Goal: Task Accomplishment & Management: Use online tool/utility

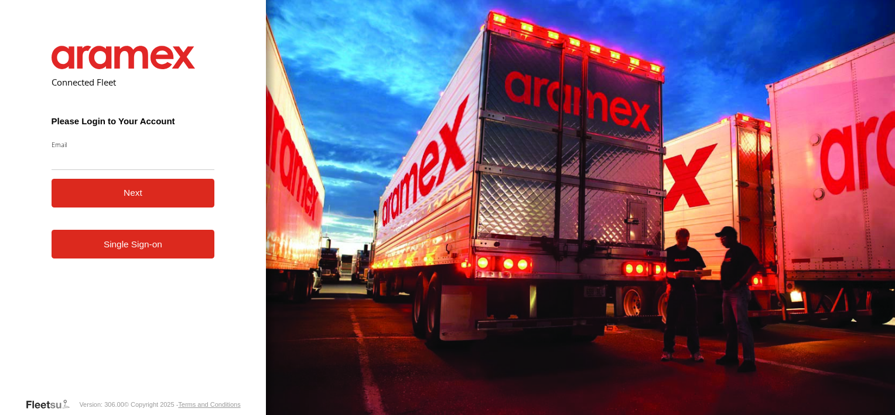
type input "**********"
click at [149, 189] on button "Next" at bounding box center [133, 193] width 163 height 29
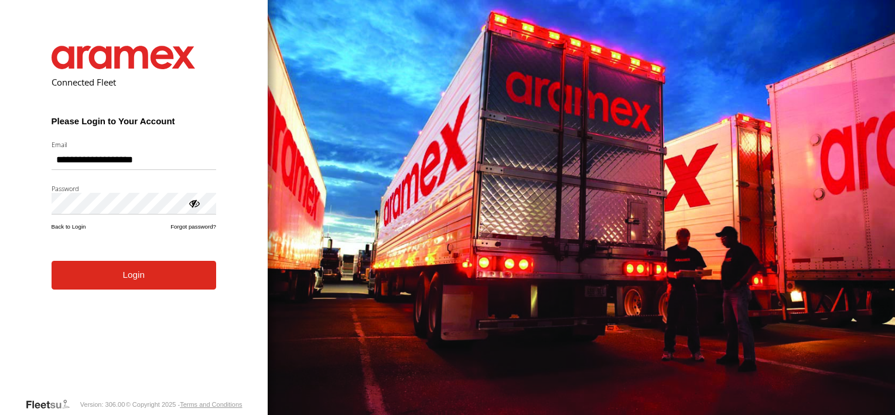
click at [108, 275] on button "Login" at bounding box center [134, 275] width 165 height 29
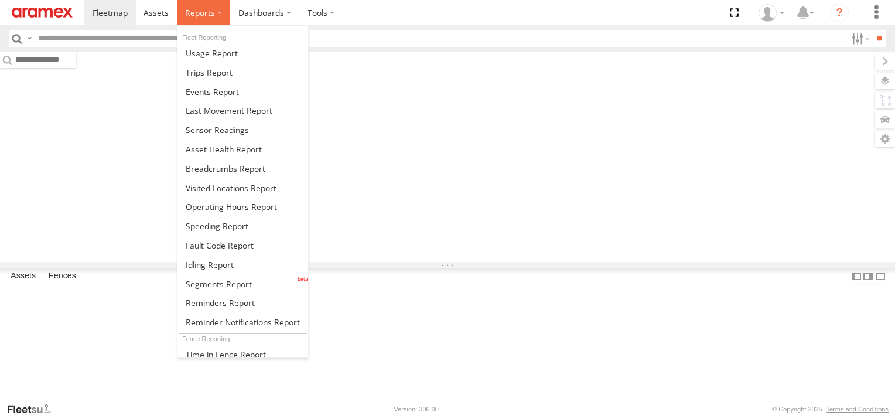
click at [194, 16] on span at bounding box center [200, 12] width 30 height 11
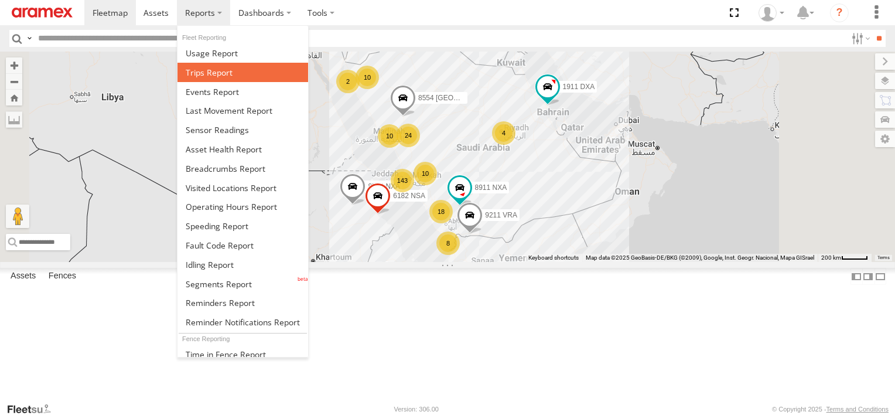
click at [219, 64] on link at bounding box center [242, 72] width 131 height 19
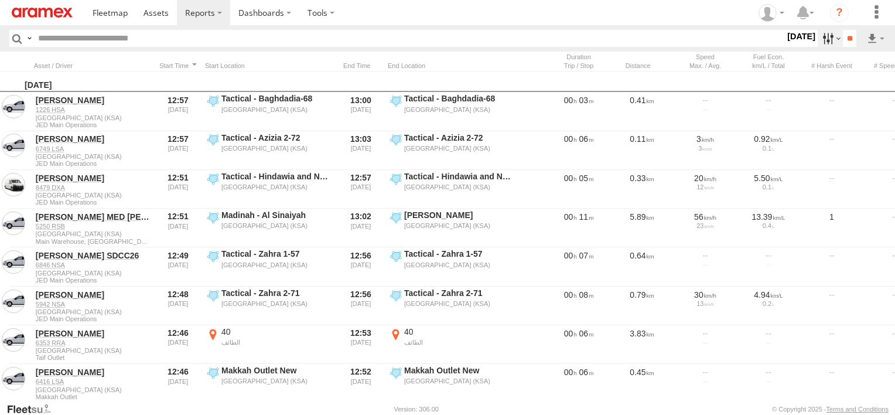
click at [829, 45] on label at bounding box center [830, 38] width 25 height 17
click at [0, 0] on label at bounding box center [0, 0] width 0 height 0
click at [0, 0] on div "Abha Warhouse" at bounding box center [0, 0] width 0 height 0
click at [0, 0] on label "Abha Warhouse" at bounding box center [0, 0] width 0 height 0
click at [0, 0] on span "Baha warehouse" at bounding box center [0, 0] width 0 height 0
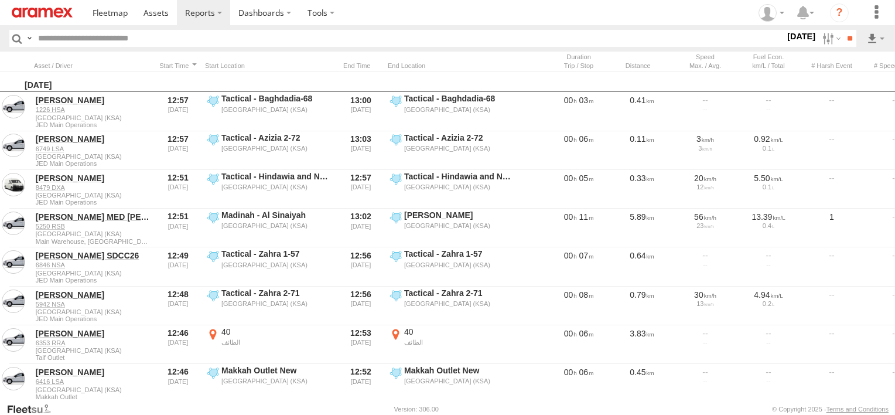
click at [0, 0] on label "Gizan Outlet" at bounding box center [0, 0] width 0 height 0
click at [0, 0] on span "Khamis Mushait Outlet" at bounding box center [0, 0] width 0 height 0
click at [0, 0] on span "Main Warehouse, [GEOGRAPHIC_DATA]" at bounding box center [0, 0] width 0 height 0
click at [0, 0] on span "Makkah Outlet" at bounding box center [0, 0] width 0 height 0
click at [0, 0] on span "Najran" at bounding box center [0, 0] width 0 height 0
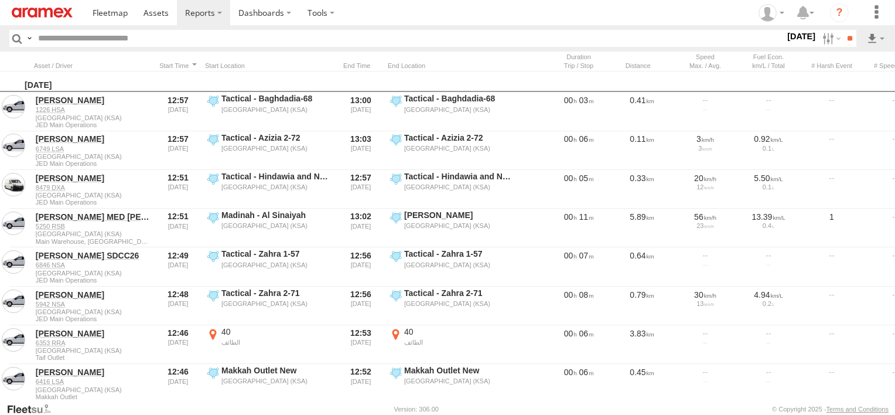
scroll to position [1, 0]
click at [0, 0] on span "Qunfuda" at bounding box center [0, 0] width 0 height 0
click at [0, 0] on span "Tabuk Outlet" at bounding box center [0, 0] width 0 height 0
click at [0, 0] on span "Taif Outlet" at bounding box center [0, 0] width 0 height 0
click at [0, 0] on span "Yanbu Outlet" at bounding box center [0, 0] width 0 height 0
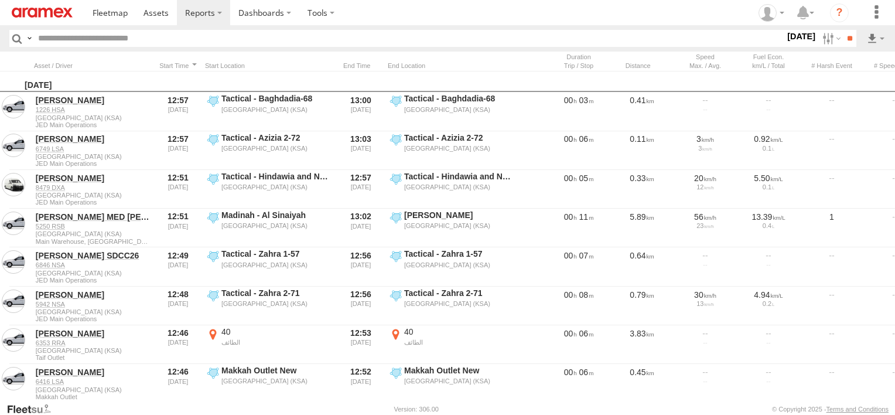
scroll to position [6, 0]
click at [843, 37] on input "**" at bounding box center [849, 38] width 13 height 17
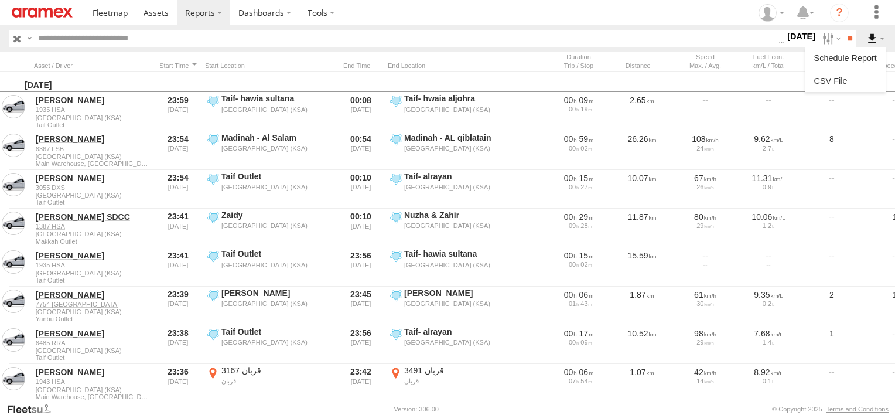
click at [872, 36] on label at bounding box center [876, 38] width 20 height 17
click at [846, 87] on link at bounding box center [844, 81] width 71 height 18
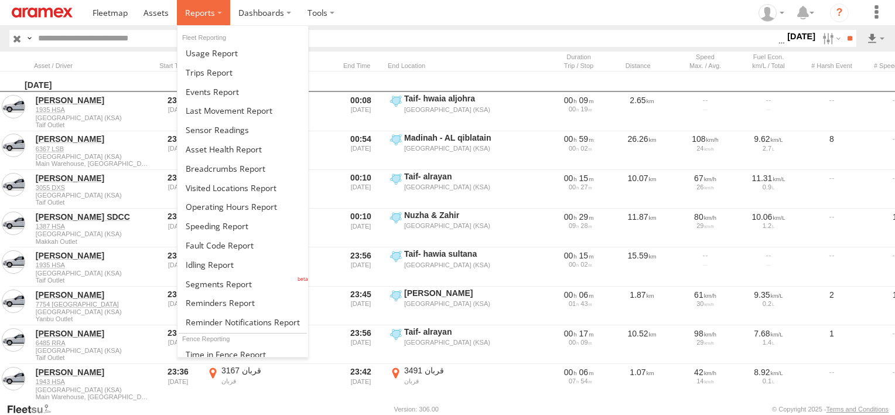
click at [203, 15] on span at bounding box center [200, 12] width 30 height 11
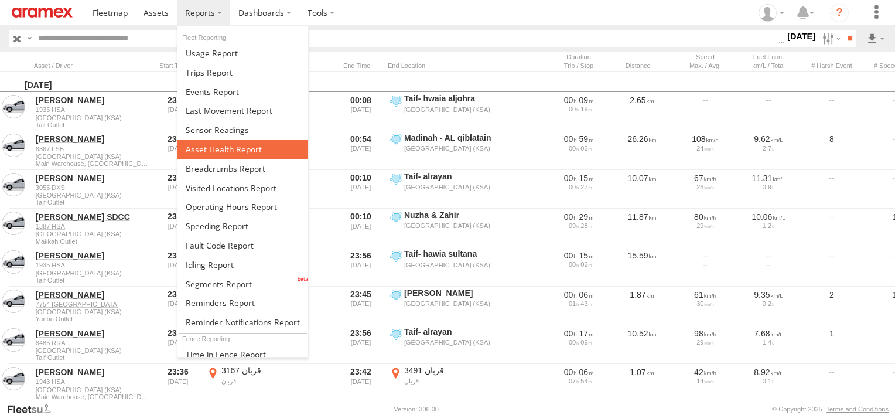
click at [213, 147] on span at bounding box center [224, 149] width 76 height 11
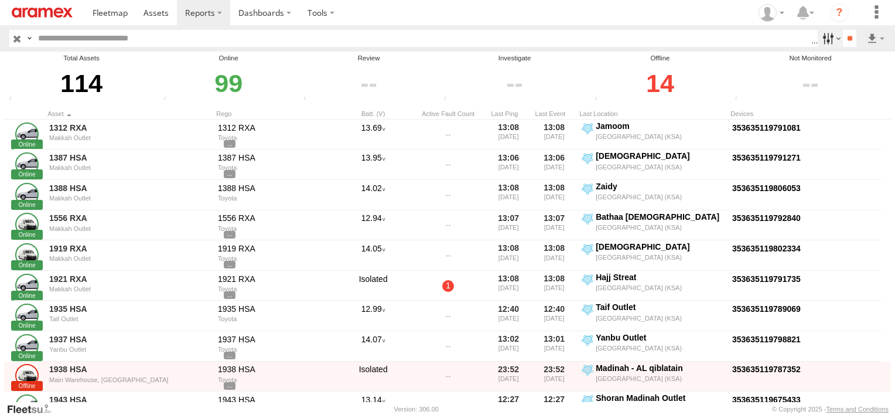
click at [829, 36] on label at bounding box center [830, 38] width 25 height 17
click at [0, 0] on span "Review" at bounding box center [0, 0] width 0 height 0
click at [0, 0] on span "Investigate" at bounding box center [0, 0] width 0 height 0
click at [0, 0] on span "Offline" at bounding box center [0, 0] width 0 height 0
click at [846, 32] on input "**" at bounding box center [849, 38] width 13 height 17
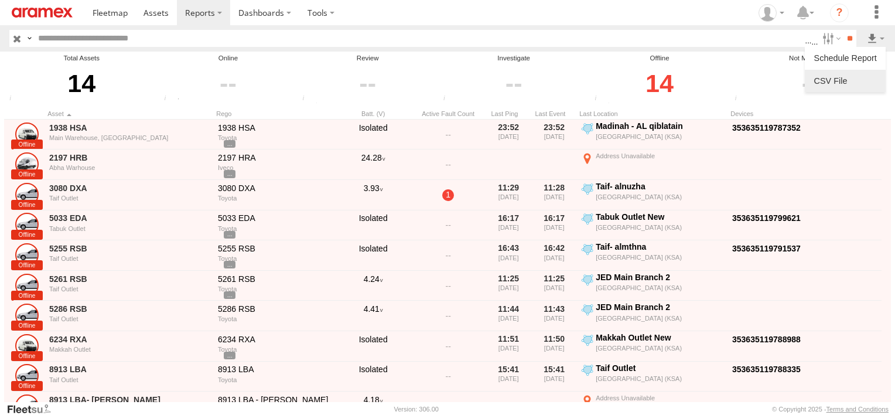
click at [865, 75] on link at bounding box center [844, 81] width 71 height 18
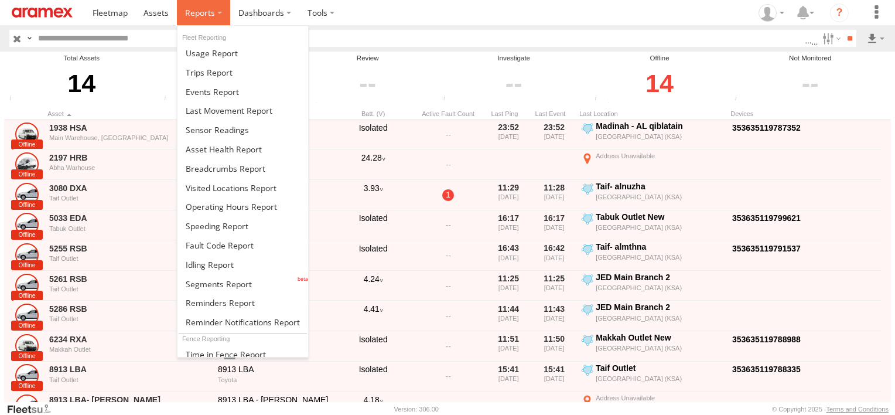
click at [216, 18] on label at bounding box center [203, 12] width 53 height 25
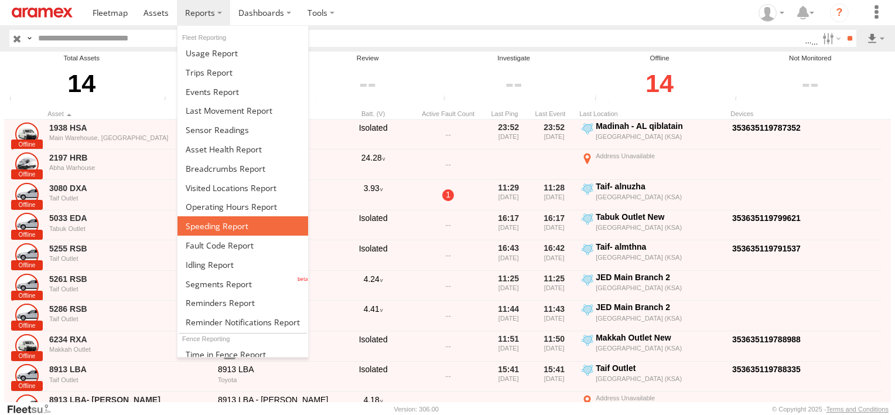
click at [242, 226] on span at bounding box center [217, 225] width 63 height 11
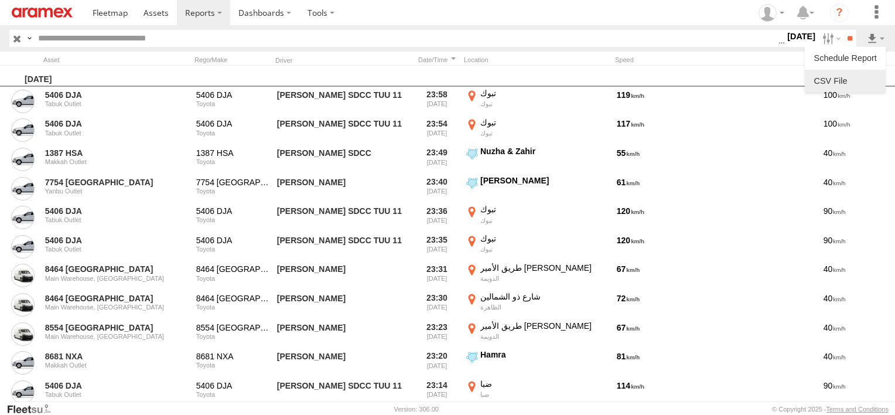
click at [853, 81] on link at bounding box center [844, 81] width 71 height 18
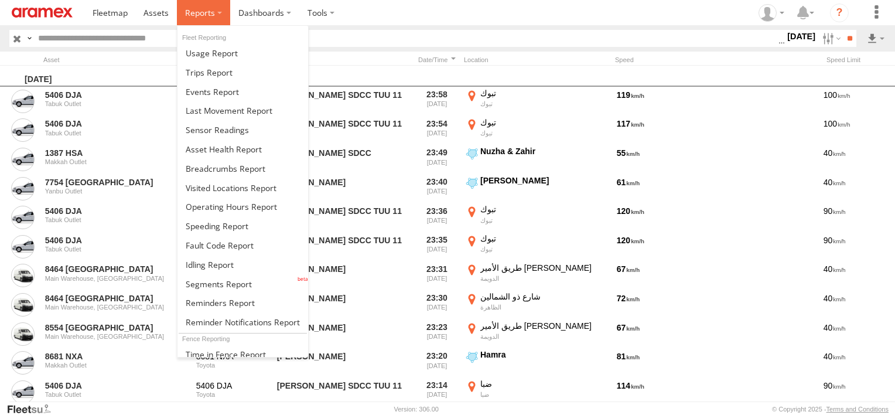
click at [209, 5] on label at bounding box center [203, 12] width 53 height 25
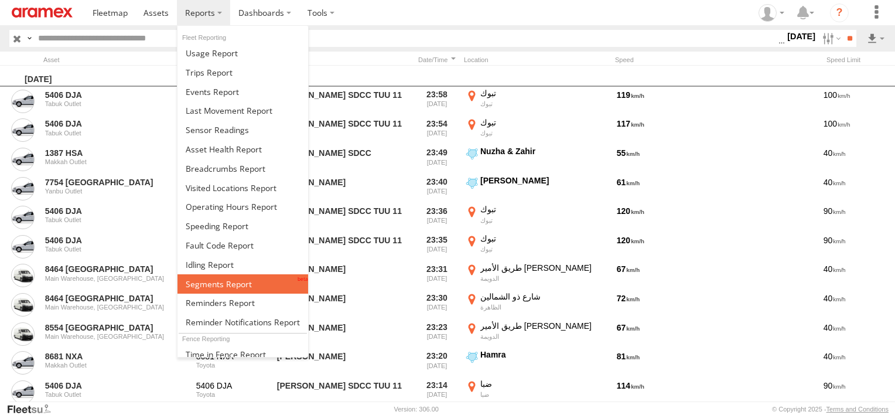
click at [252, 283] on link at bounding box center [242, 283] width 131 height 19
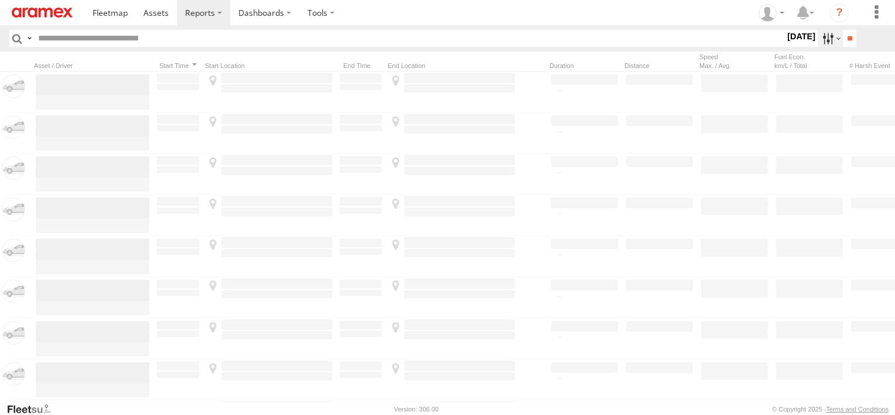
click at [829, 35] on label at bounding box center [830, 38] width 25 height 17
click at [0, 0] on label at bounding box center [0, 0] width 0 height 0
click at [0, 0] on span "Abha Warhouse" at bounding box center [0, 0] width 0 height 0
click at [0, 0] on span "Baha warehouse" at bounding box center [0, 0] width 0 height 0
click at [0, 0] on span "Gizan Outlet" at bounding box center [0, 0] width 0 height 0
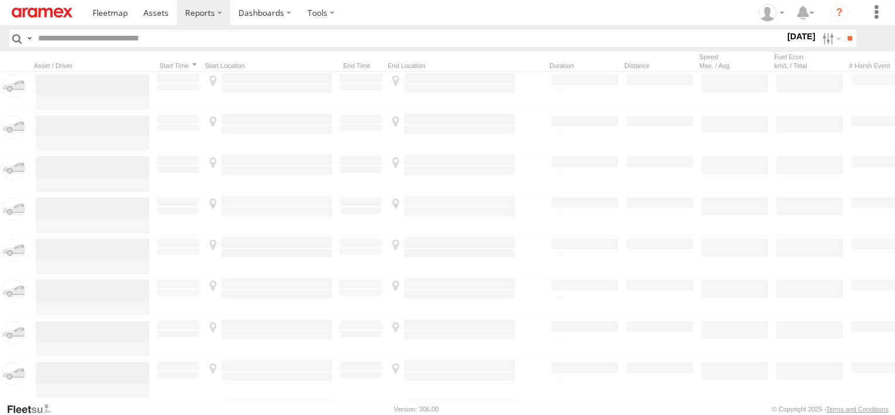
click at [0, 0] on span "Khamis Mushait Outlet" at bounding box center [0, 0] width 0 height 0
click at [0, 0] on span "Main Warehouse, [GEOGRAPHIC_DATA]" at bounding box center [0, 0] width 0 height 0
click at [0, 0] on span "Makkah Outlet" at bounding box center [0, 0] width 0 height 0
click at [0, 0] on span "Najran" at bounding box center [0, 0] width 0 height 0
click at [0, 0] on span "Qunfuda" at bounding box center [0, 0] width 0 height 0
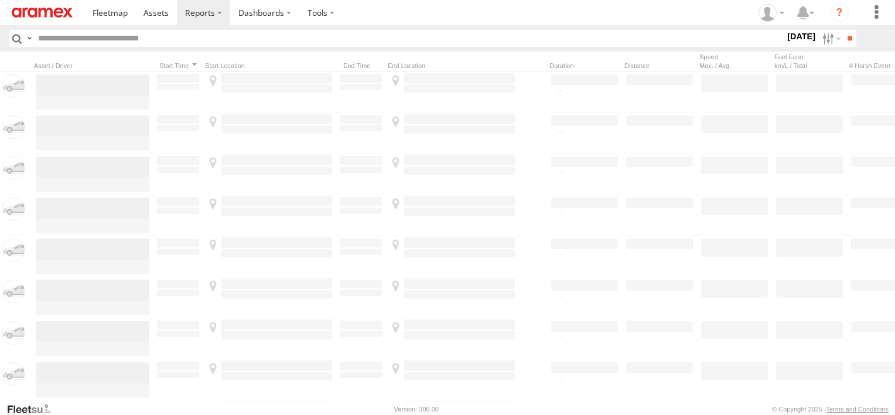
click at [0, 0] on span "Tabuk Outlet" at bounding box center [0, 0] width 0 height 0
click at [0, 0] on span "Taif Outlet" at bounding box center [0, 0] width 0 height 0
click at [0, 0] on span "Yanbu Outlet" at bounding box center [0, 0] width 0 height 0
click at [850, 37] on input "**" at bounding box center [849, 38] width 13 height 17
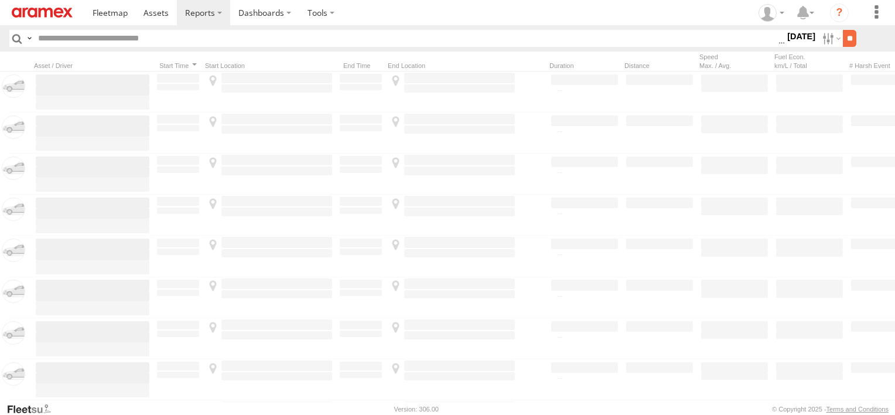
scroll to position [0, 0]
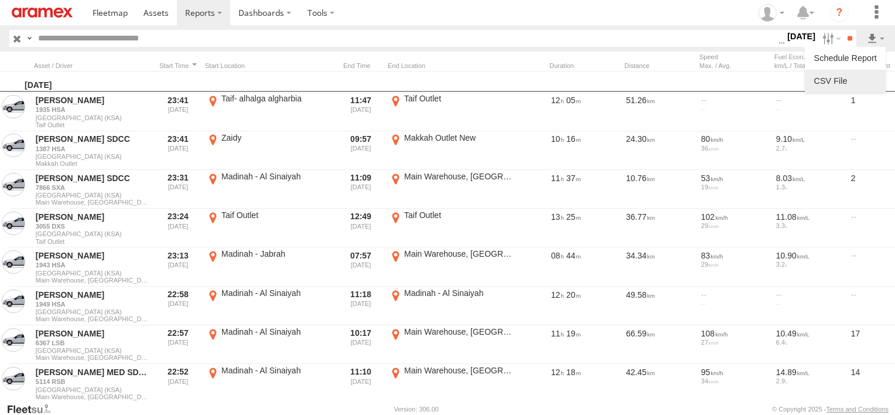
click at [853, 78] on link at bounding box center [844, 81] width 71 height 18
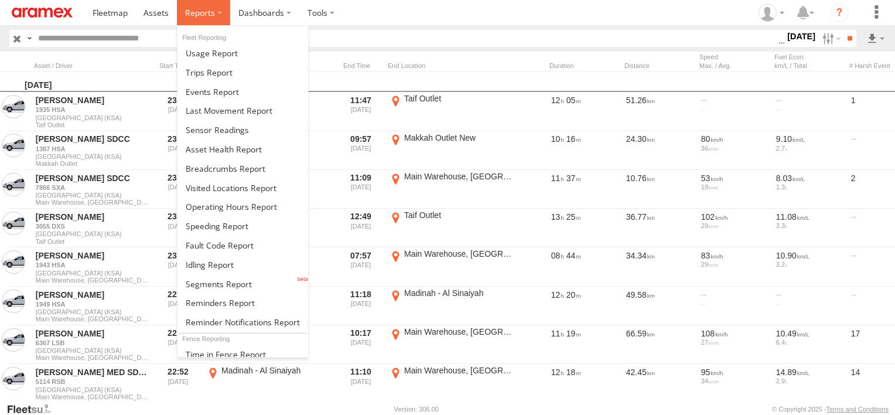
click at [185, 12] on span at bounding box center [200, 12] width 30 height 11
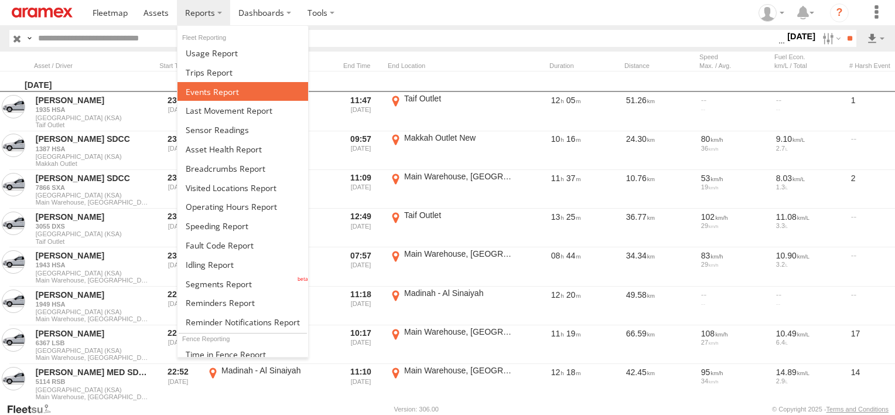
click at [225, 84] on link at bounding box center [242, 91] width 131 height 19
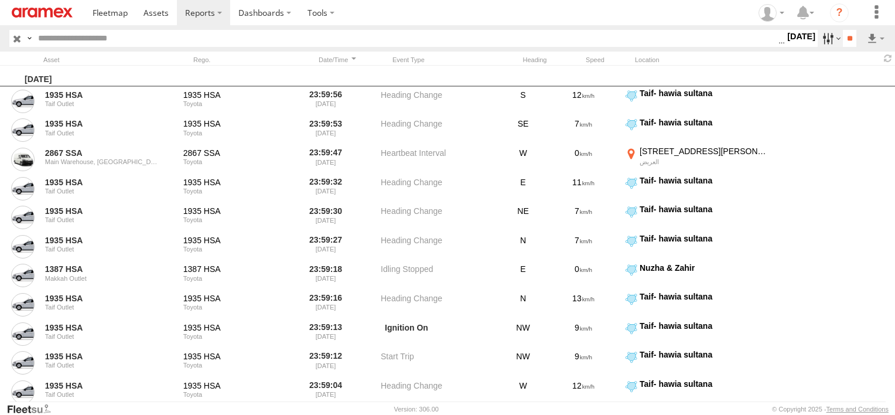
click at [832, 33] on label at bounding box center [830, 38] width 25 height 17
click at [0, 0] on span "Potential Roll Over" at bounding box center [0, 0] width 0 height 0
click at [0, 0] on span "External Power Lost" at bounding box center [0, 0] width 0 height 0
click at [850, 33] on input "**" at bounding box center [849, 38] width 13 height 17
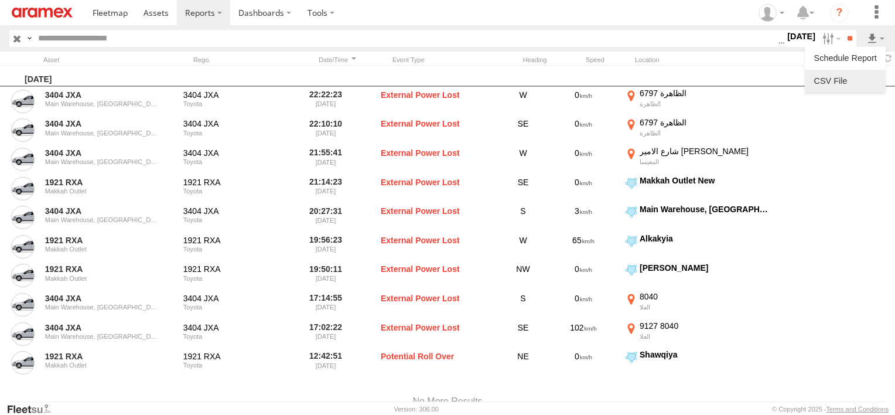
click at [860, 75] on link at bounding box center [844, 81] width 71 height 18
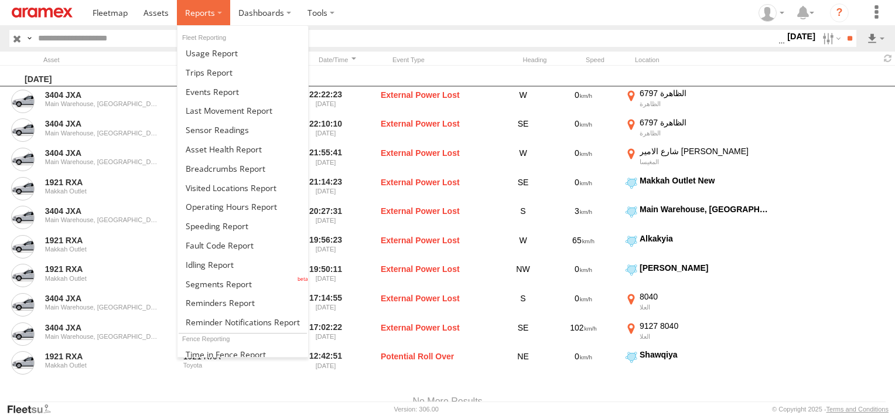
click at [185, 21] on label at bounding box center [203, 12] width 53 height 25
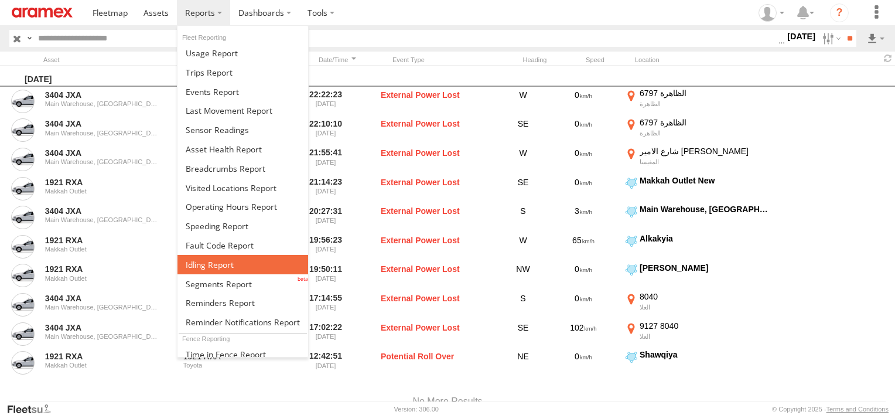
click at [200, 259] on span at bounding box center [210, 264] width 48 height 11
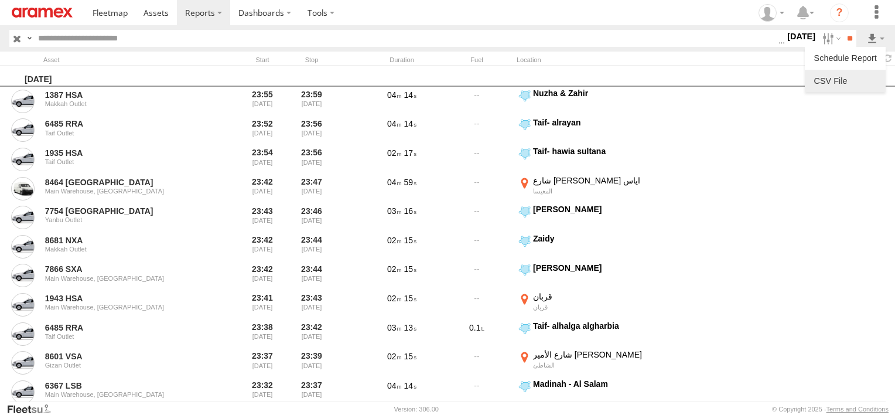
click at [855, 80] on link at bounding box center [844, 81] width 71 height 18
